Goal: Navigation & Orientation: Understand site structure

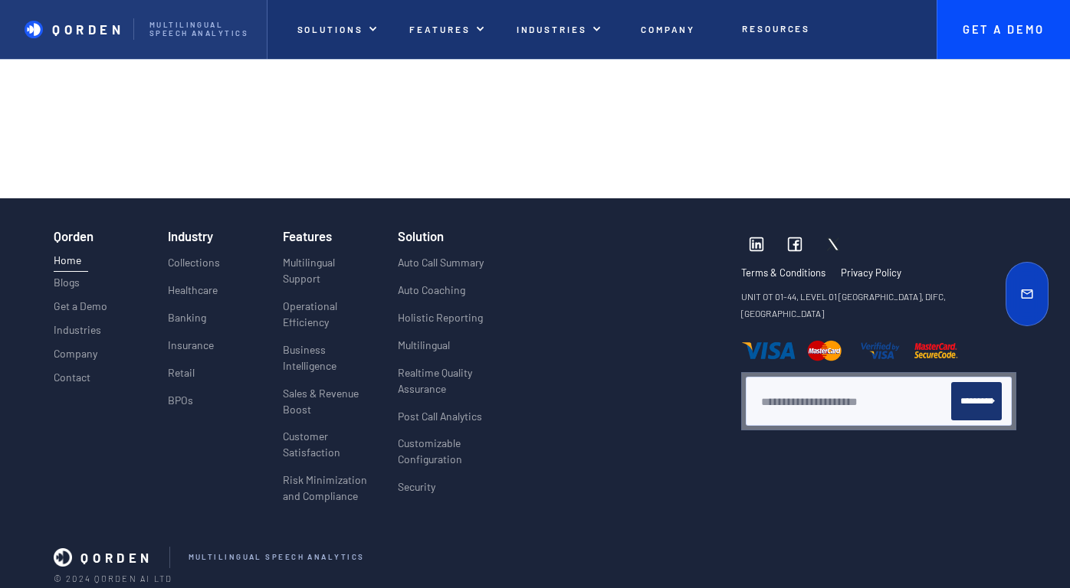
scroll to position [6018, 0]
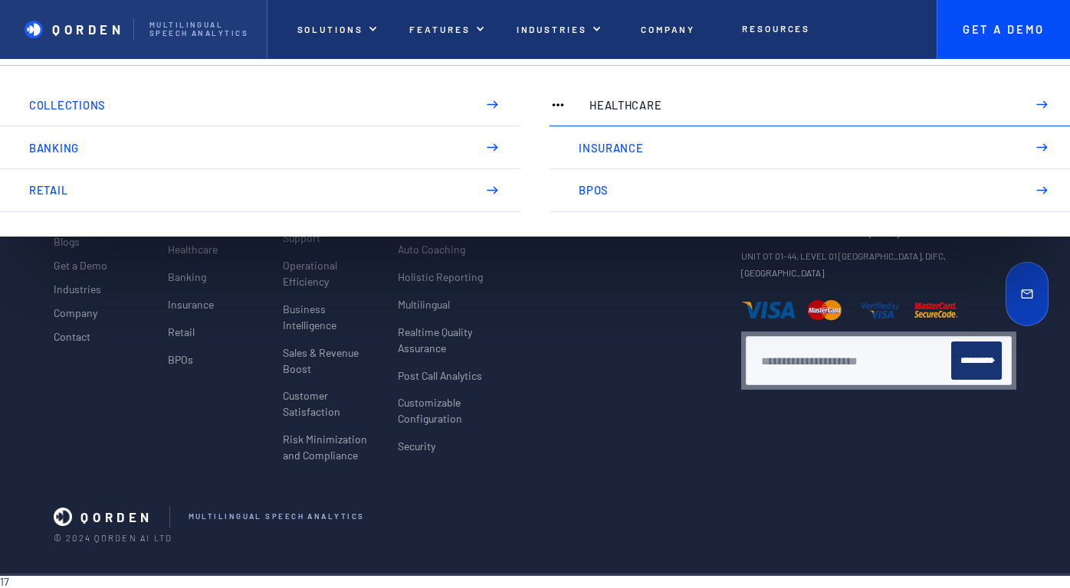
click at [611, 104] on p "Healthcare" at bounding box center [800, 105] width 422 height 12
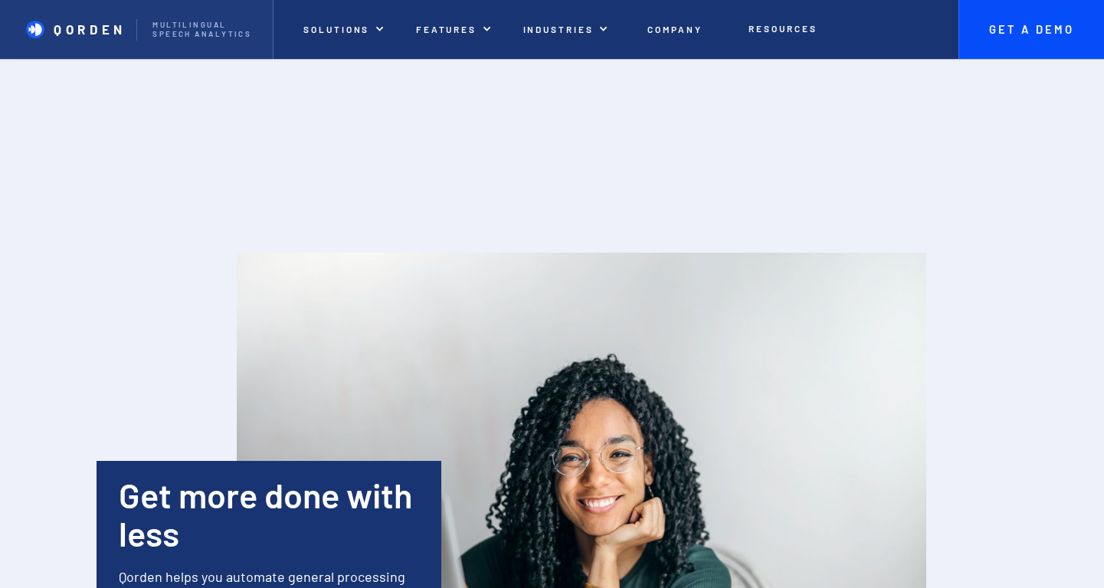
scroll to position [2903, 0]
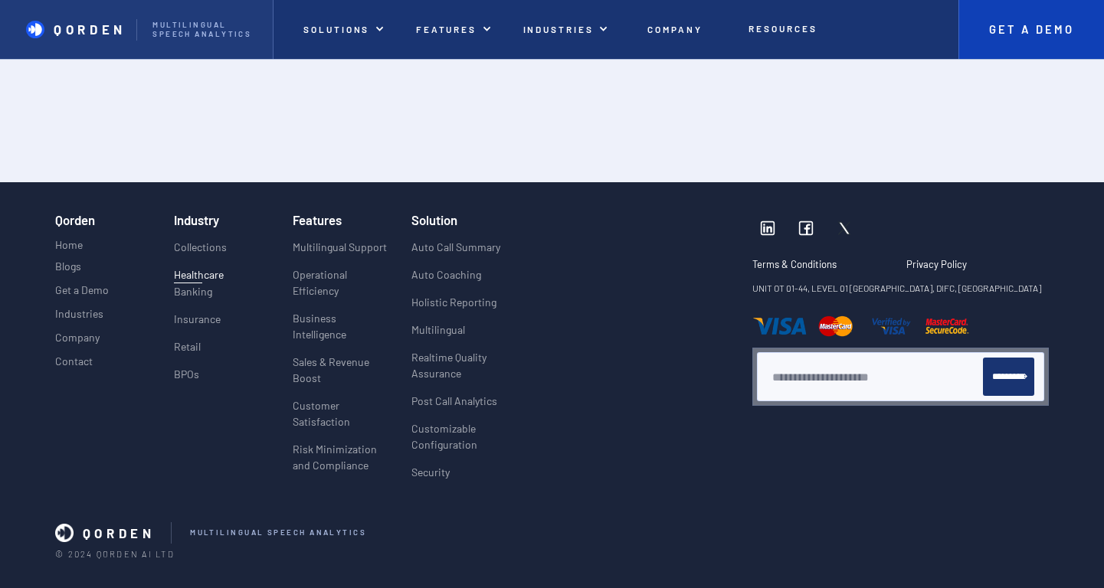
click at [994, 34] on p "Get A Demo" at bounding box center [1031, 30] width 115 height 14
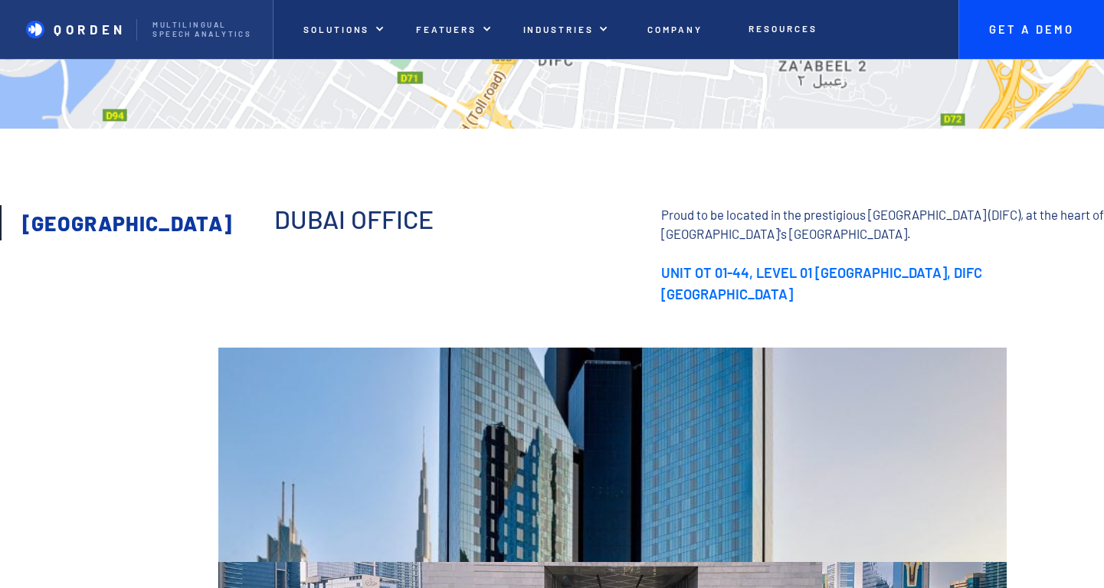
scroll to position [1307, 0]
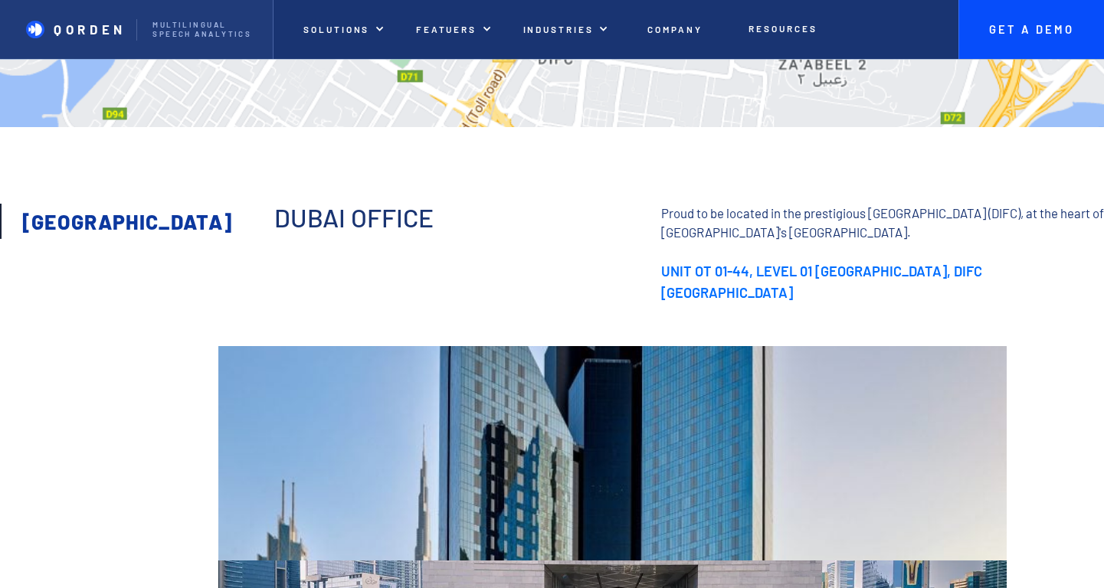
click at [56, 218] on div "Dubai" at bounding box center [121, 221] width 199 height 11
click at [120, 34] on p "QORDEN" at bounding box center [90, 28] width 73 height 15
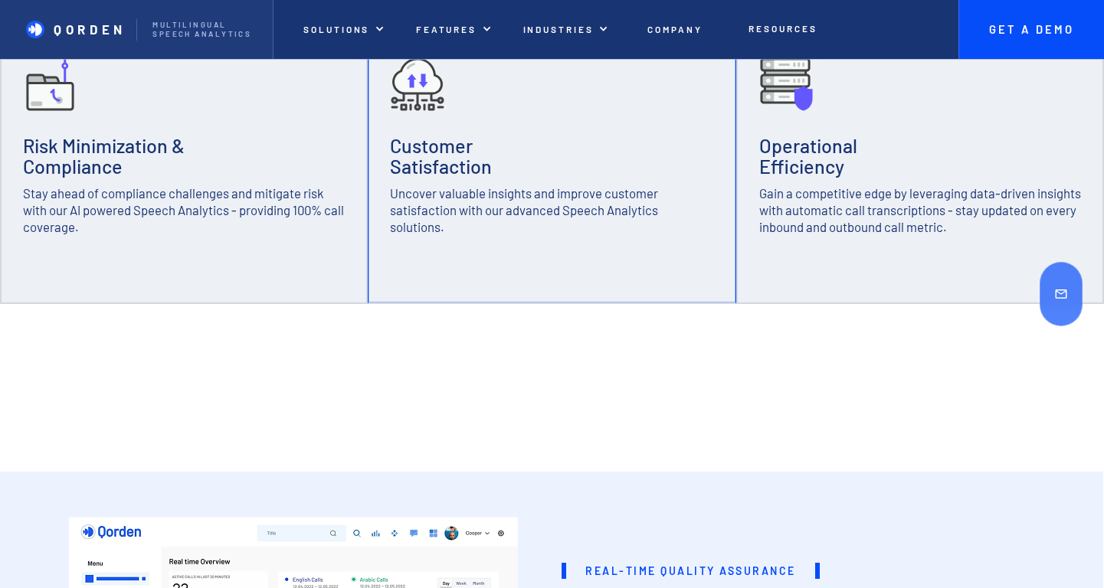
scroll to position [589, 0]
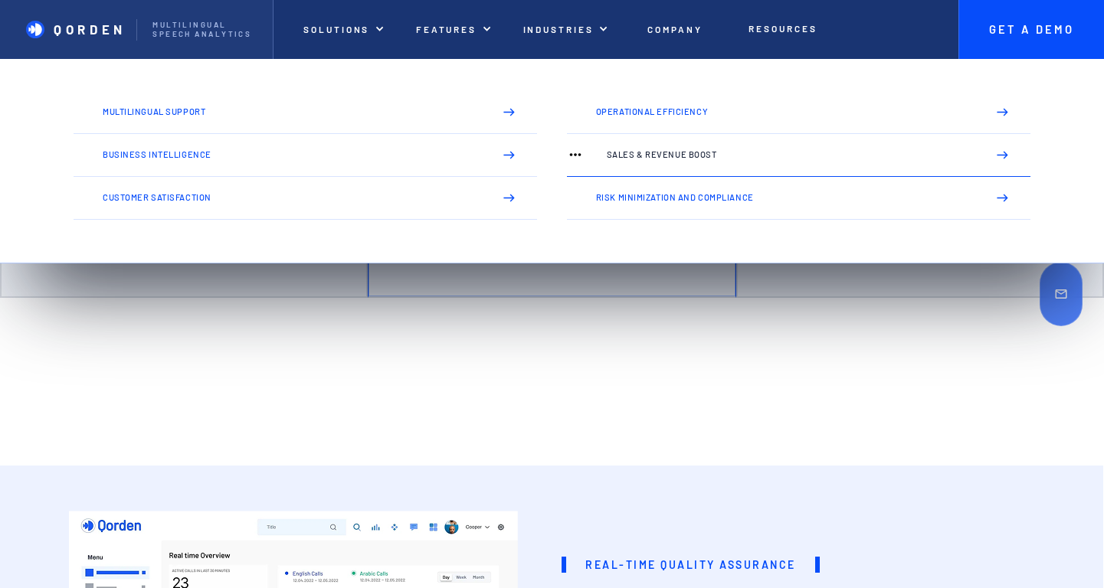
click at [661, 162] on link "Sales & Revenue Boost" at bounding box center [799, 155] width 464 height 43
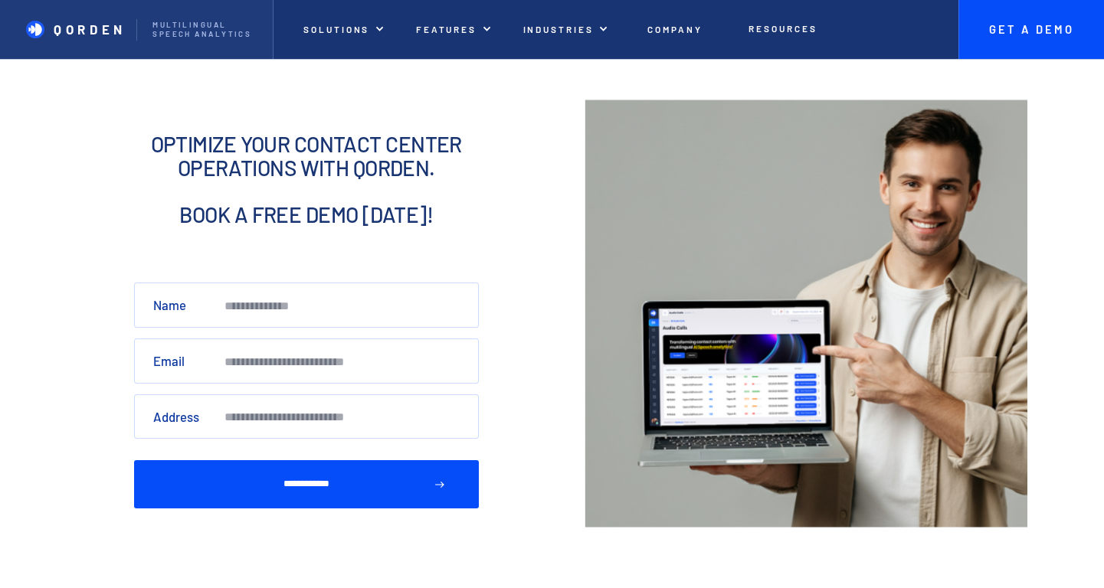
scroll to position [1267, 0]
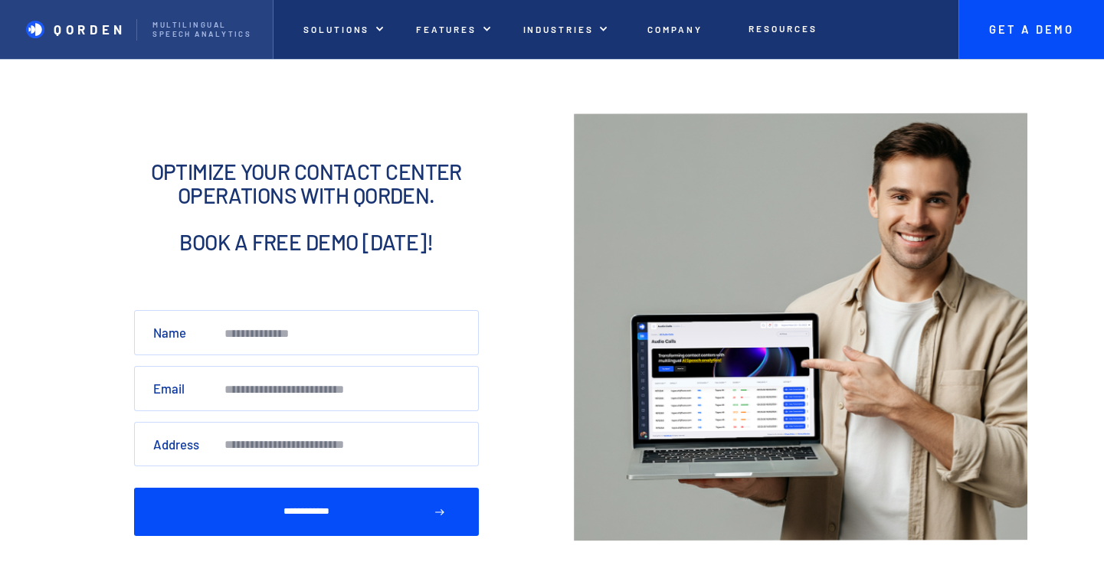
click at [243, 37] on p "Multilingual Speech analytics" at bounding box center [204, 30] width 104 height 18
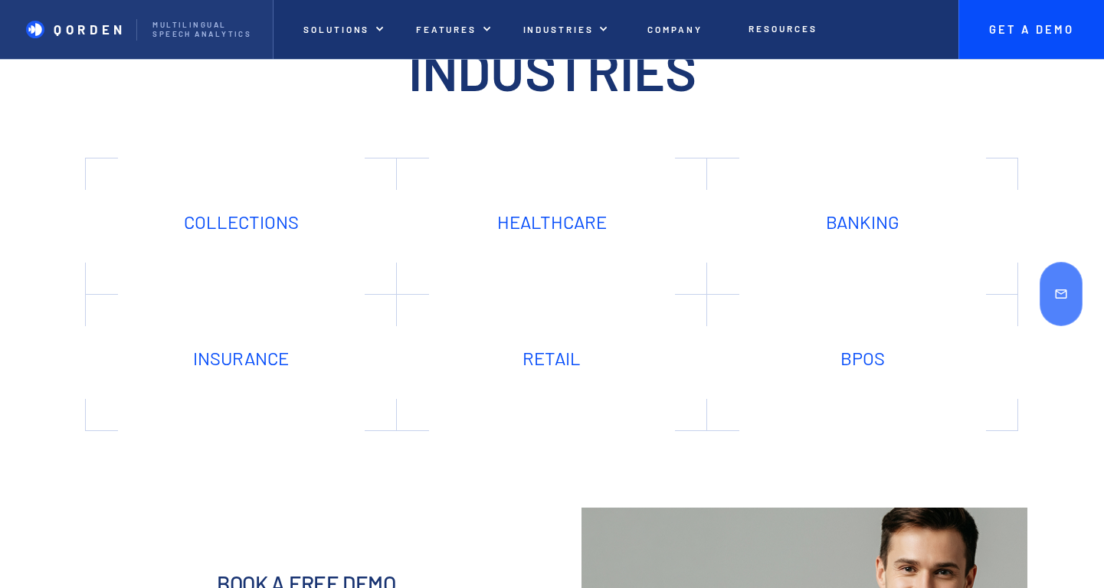
scroll to position [4326, 0]
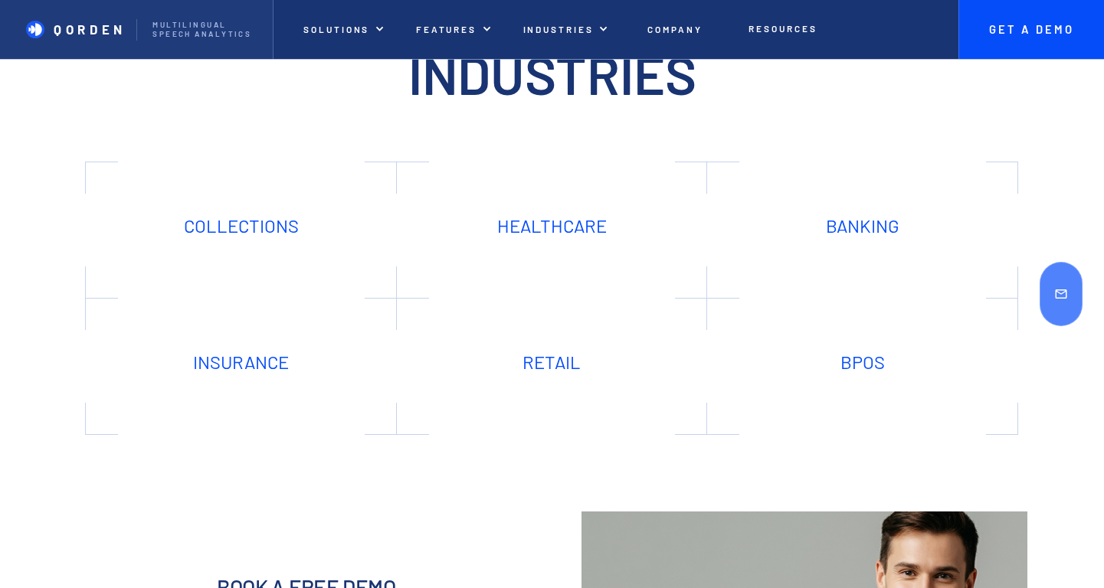
click at [516, 258] on link "Healthcare" at bounding box center [551, 230] width 293 height 120
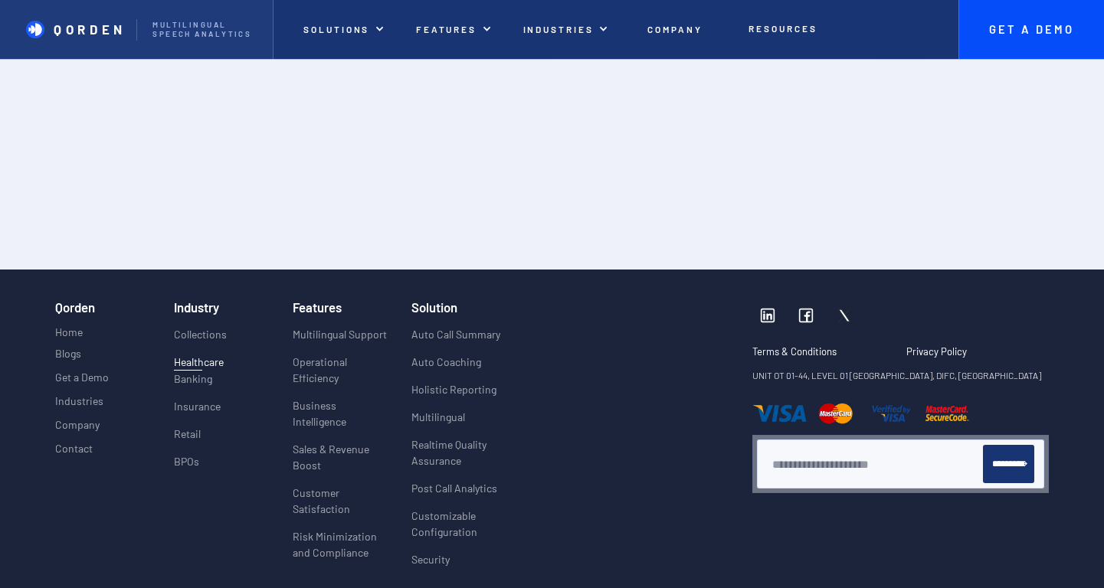
scroll to position [2903, 0]
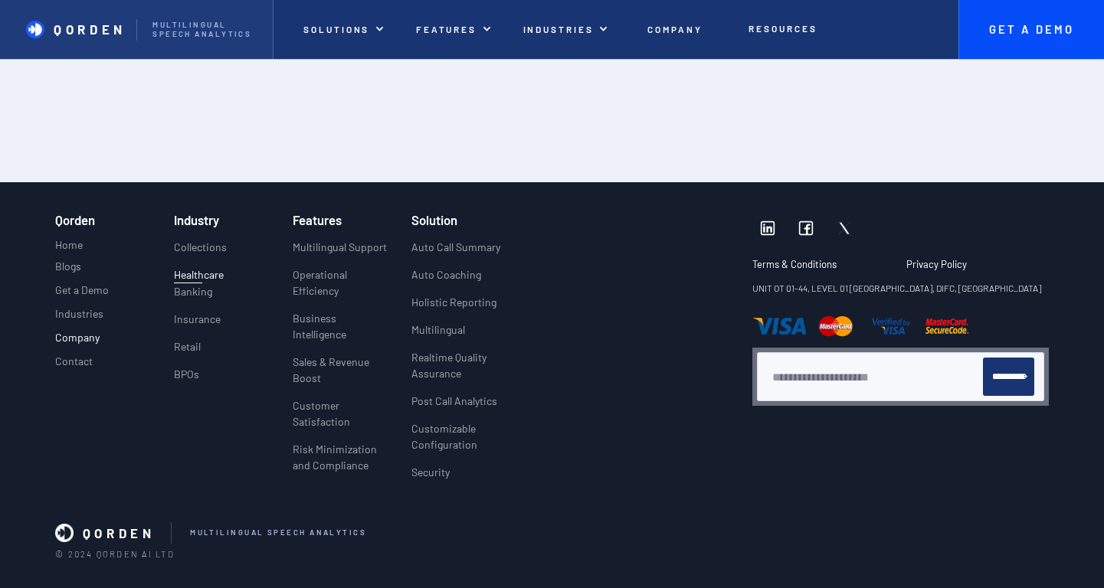
click at [93, 332] on p "Company" at bounding box center [77, 338] width 44 height 13
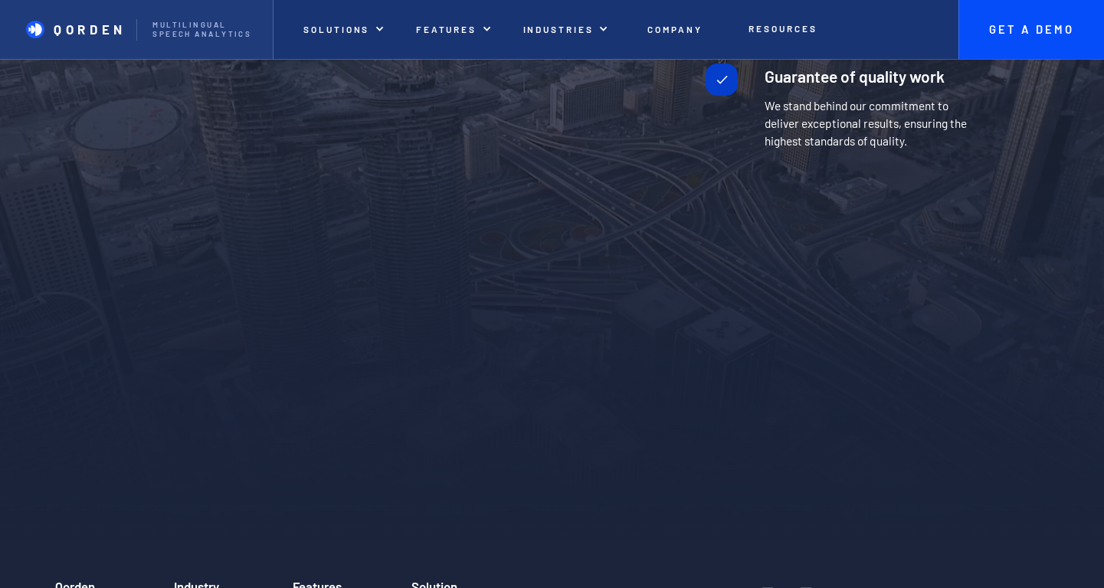
scroll to position [3686, 0]
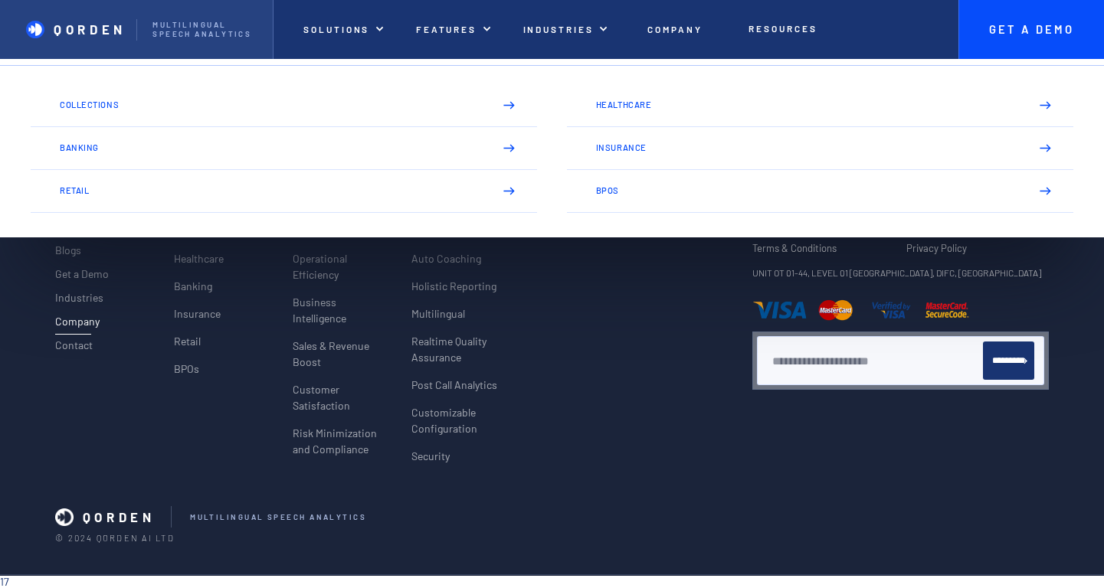
click at [226, 16] on link "QORDEN Multilingual Speech analytics" at bounding box center [137, 29] width 274 height 59
